Goal: Task Accomplishment & Management: Complete application form

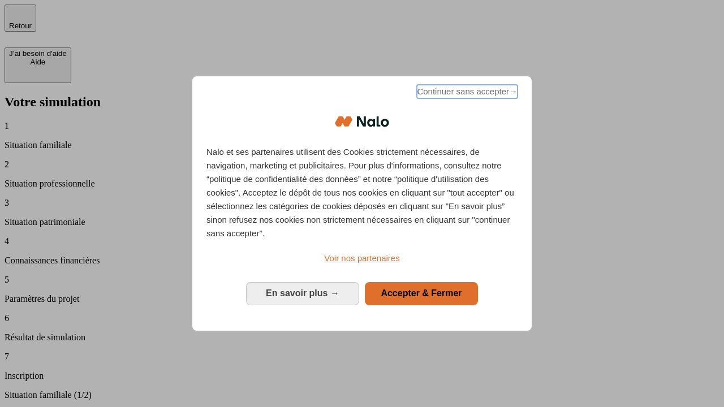
click at [466, 93] on span "Continuer sans accepter →" at bounding box center [467, 92] width 101 height 14
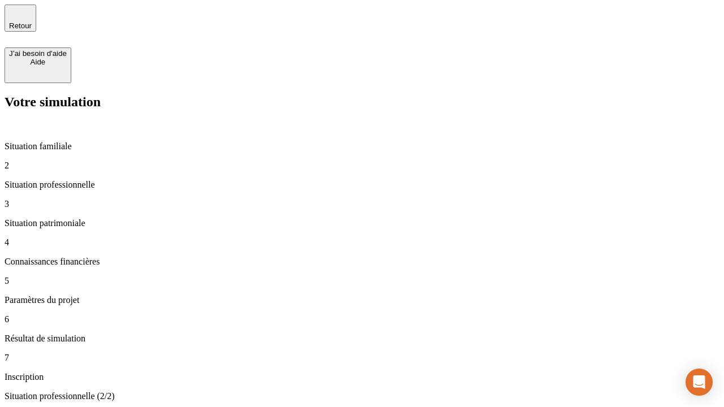
type input "30 000"
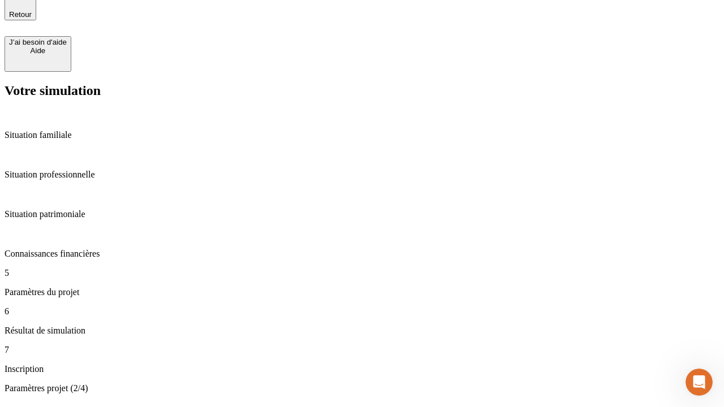
type input "25"
type input "1 000"
type input "640"
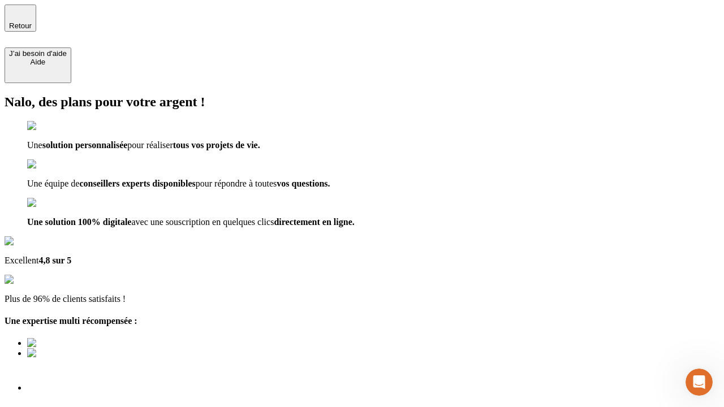
type input "[EMAIL_ADDRESS][PERSON_NAME][DOMAIN_NAME]"
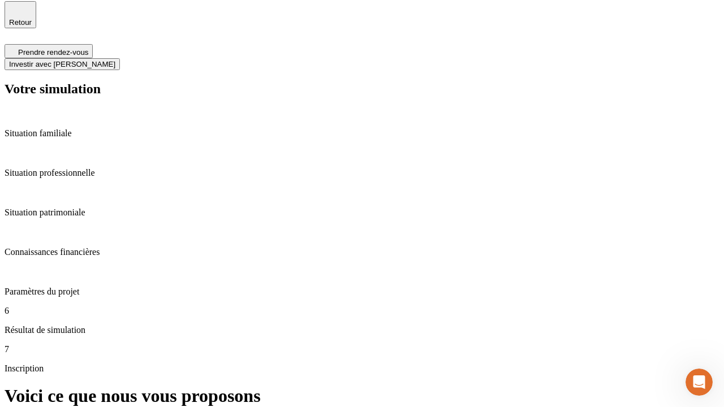
click at [115, 60] on span "Investir avec [PERSON_NAME]" at bounding box center [62, 64] width 106 height 8
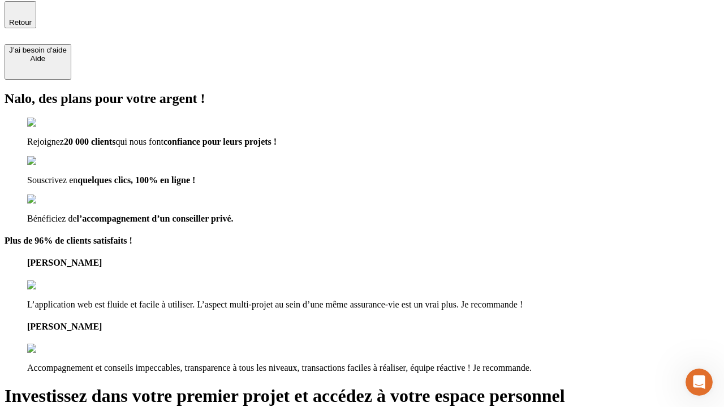
scroll to position [2, 0]
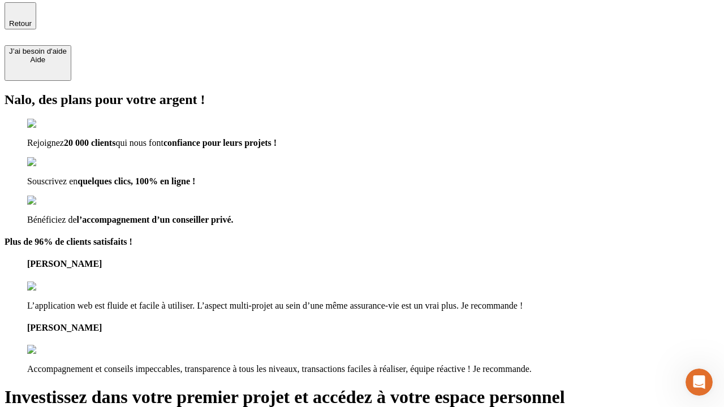
type input "[PERSON_NAME][EMAIL_ADDRESS][DOMAIN_NAME]"
